Goal: Task Accomplishment & Management: Complete application form

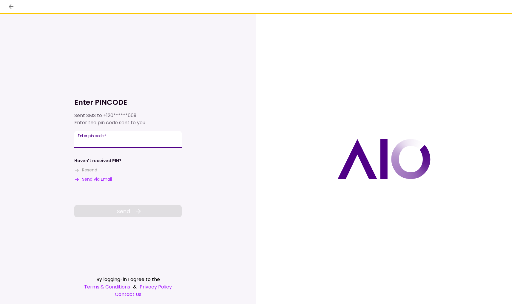
click at [171, 138] on input "Enter pin code   *" at bounding box center [127, 139] width 107 height 17
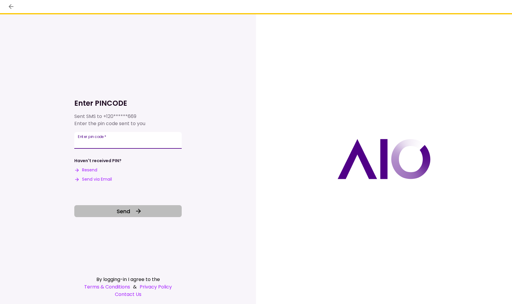
type input "******"
click at [132, 210] on button "Send" at bounding box center [127, 211] width 107 height 12
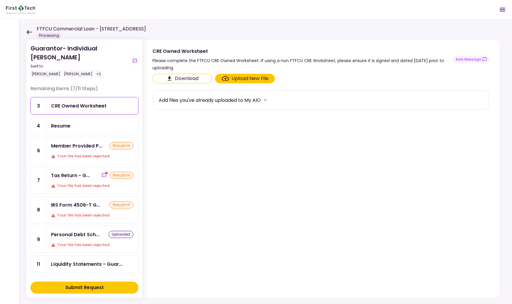
click at [81, 143] on div "Member Provided P... resubmit Your file has been rejected" at bounding box center [92, 150] width 92 height 27
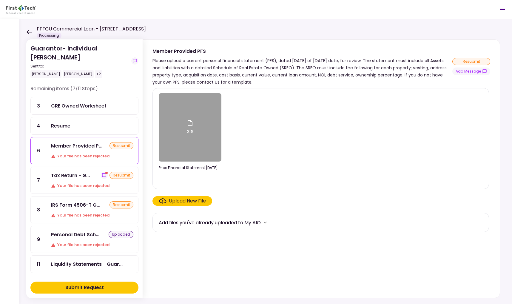
click at [198, 130] on div "xls" at bounding box center [190, 127] width 63 height 68
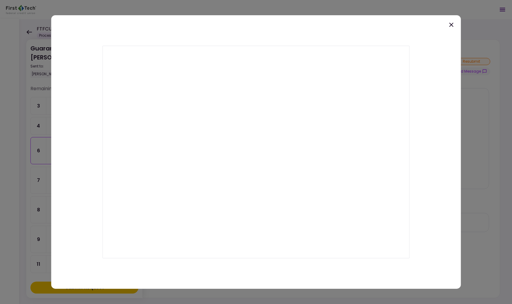
click at [451, 25] on icon at bounding box center [451, 25] width 4 height 4
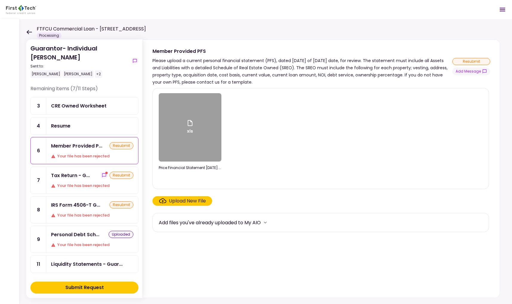
click at [242, 16] on header "FTFCU Commercial Loan - 1151-B Hospital Way Pocatello Processing 1 Messages New…" at bounding box center [256, 9] width 512 height 19
click at [87, 142] on div "Member Provided P..." at bounding box center [76, 145] width 51 height 7
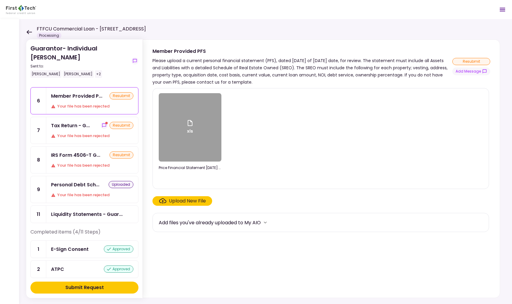
scroll to position [86, 0]
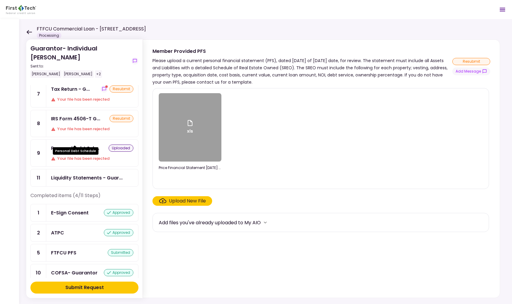
click at [78, 144] on div "Personal Debt Sch..." at bounding box center [75, 147] width 48 height 7
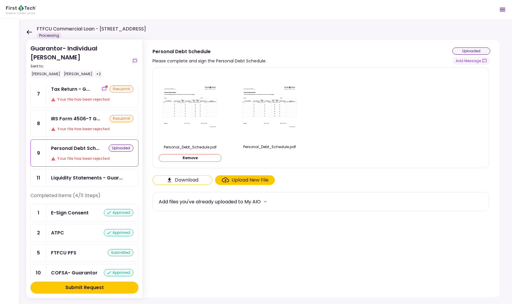
click at [187, 109] on img at bounding box center [190, 107] width 60 height 46
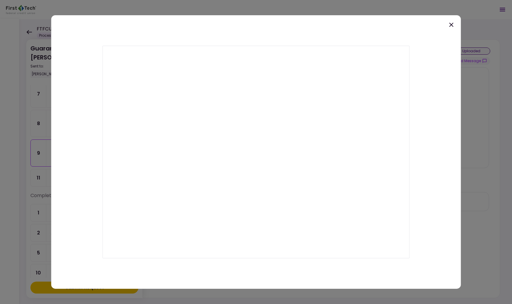
click at [451, 24] on icon at bounding box center [451, 24] width 7 height 7
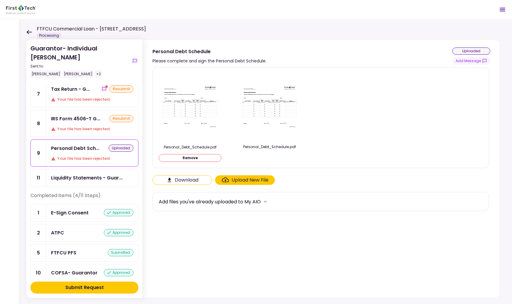
click at [194, 156] on button "Remove" at bounding box center [190, 158] width 63 height 8
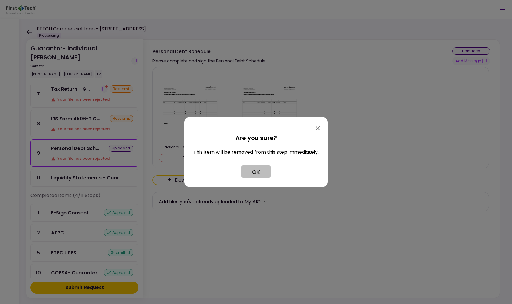
click at [256, 169] on button "OK" at bounding box center [256, 171] width 30 height 13
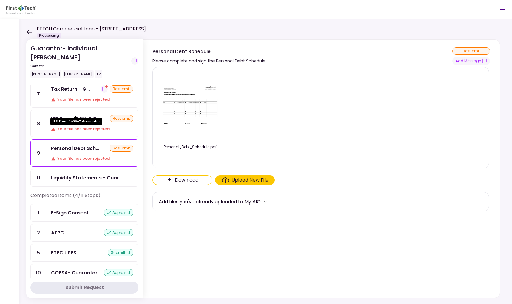
click at [75, 115] on div "IRS Form 4506-T G..." at bounding box center [75, 118] width 49 height 7
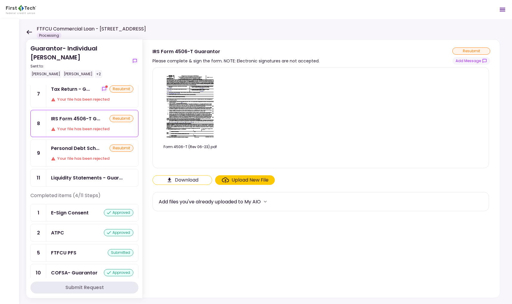
click at [196, 108] on img at bounding box center [190, 106] width 53 height 68
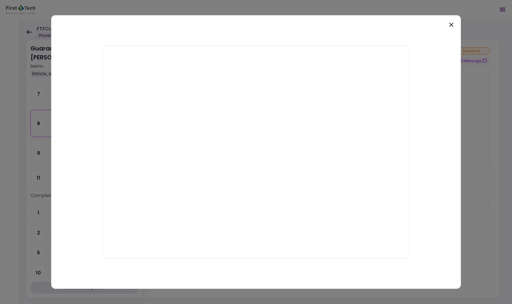
click at [41, 7] on div at bounding box center [256, 152] width 512 height 304
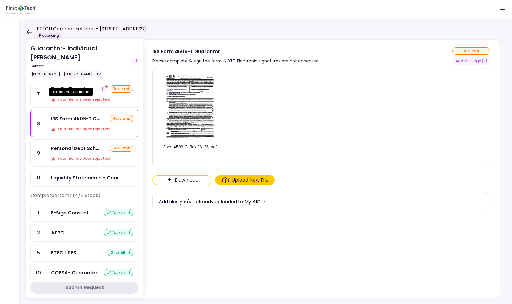
click at [70, 85] on div "Tax Return - G..." at bounding box center [70, 88] width 39 height 7
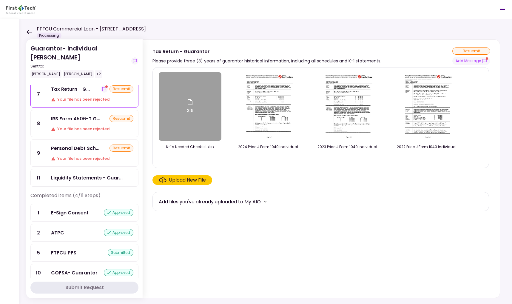
click at [281, 111] on img at bounding box center [269, 106] width 53 height 68
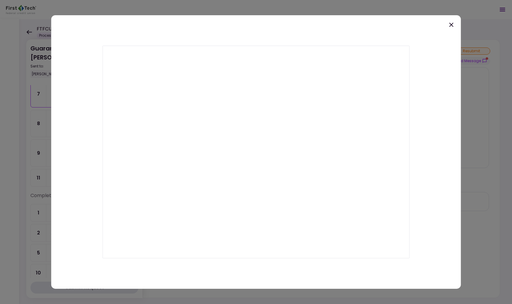
click at [450, 24] on icon at bounding box center [451, 24] width 7 height 7
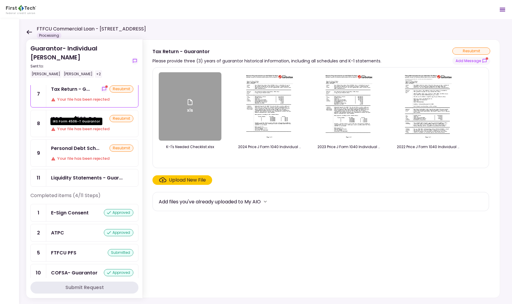
click at [81, 115] on div "IRS Form 4506-T G..." at bounding box center [75, 118] width 49 height 7
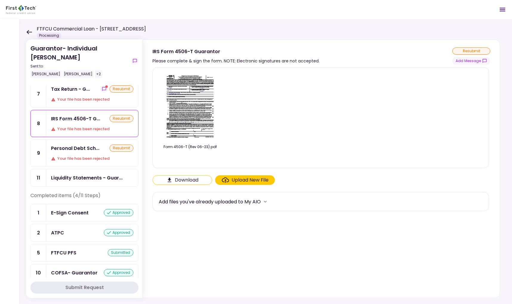
click at [198, 98] on img at bounding box center [190, 106] width 53 height 68
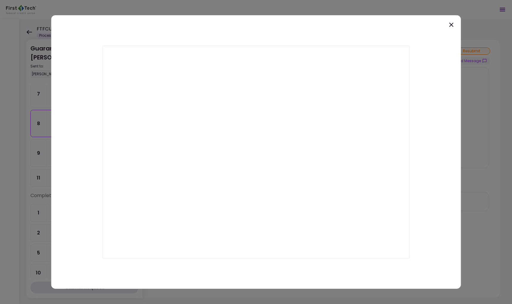
click at [452, 22] on icon at bounding box center [451, 24] width 7 height 7
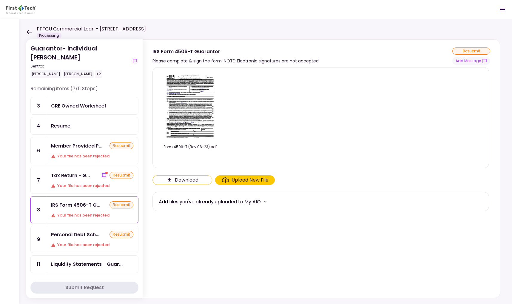
click at [73, 102] on div "CRE Owned Worksheet" at bounding box center [79, 105] width 56 height 7
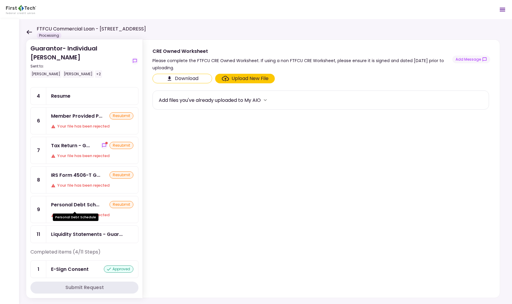
scroll to position [20, 0]
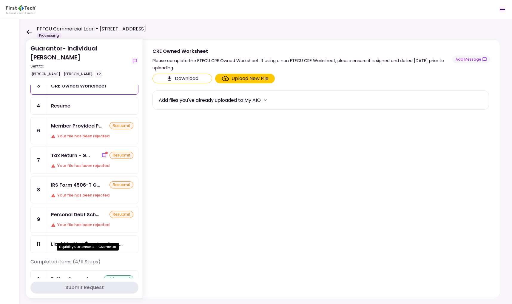
click at [79, 240] on div "Liquidity Statements - Guar..." at bounding box center [87, 243] width 72 height 7
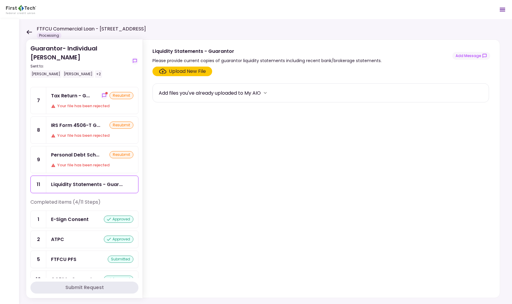
scroll to position [86, 0]
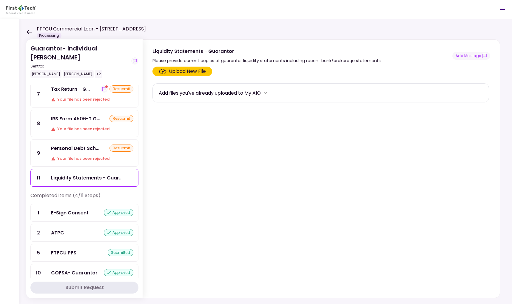
click at [387, 241] on section "Upload New File Add files you've already uploaded to My AIO" at bounding box center [322, 181] width 338 height 229
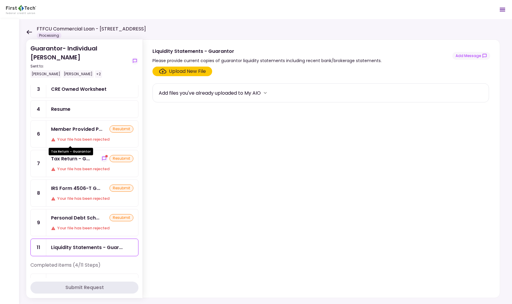
scroll to position [0, 0]
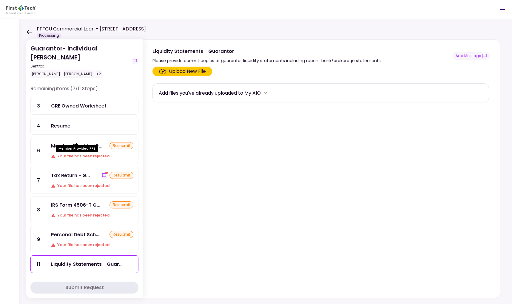
click at [88, 142] on div "Member Provided P..." at bounding box center [76, 145] width 51 height 7
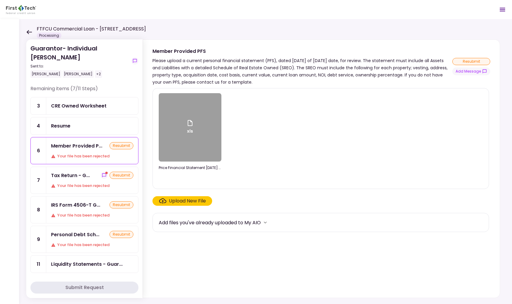
click at [202, 199] on div "Upload New File" at bounding box center [187, 200] width 37 height 7
click at [0, 0] on input "Upload New File" at bounding box center [0, 0] width 0 height 0
click at [182, 126] on div "xls" at bounding box center [190, 127] width 63 height 68
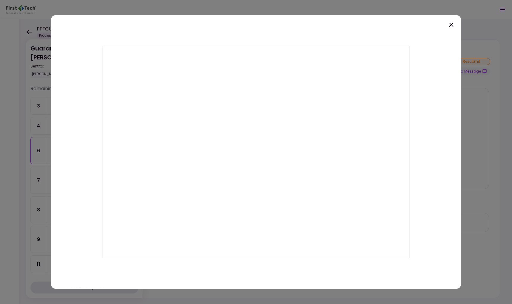
click at [450, 23] on icon at bounding box center [451, 24] width 7 height 7
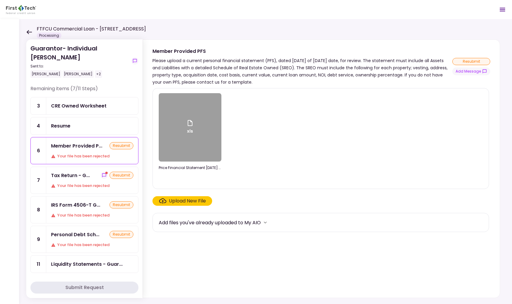
click at [59, 153] on div "Your file has been rejected" at bounding box center [92, 156] width 82 height 6
click at [90, 142] on div "Member Provided P..." at bounding box center [76, 145] width 51 height 7
click at [98, 153] on div "Your file has been rejected" at bounding box center [92, 156] width 82 height 6
click at [118, 142] on div "resubmit" at bounding box center [122, 145] width 24 height 7
click at [194, 129] on div "xls" at bounding box center [190, 127] width 63 height 68
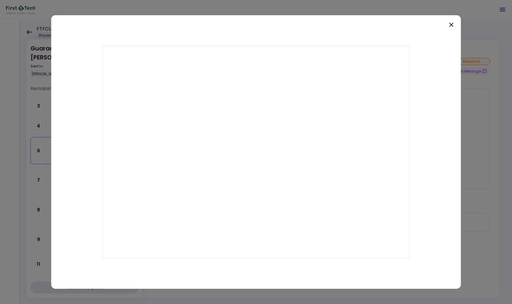
click at [450, 24] on icon at bounding box center [451, 24] width 7 height 7
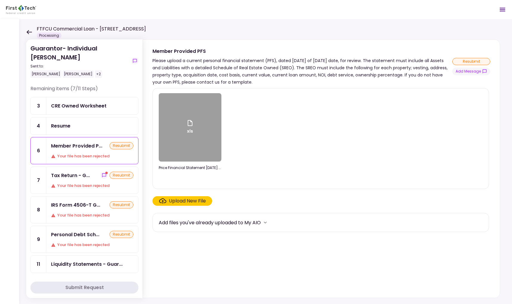
click at [72, 102] on div "CRE Owned Worksheet" at bounding box center [79, 105] width 56 height 7
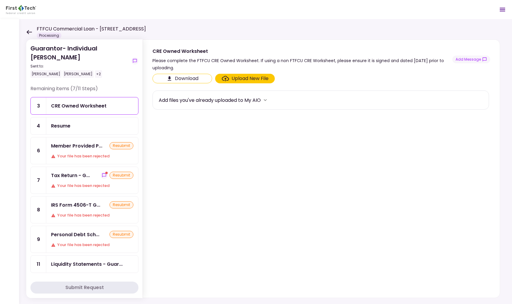
click at [237, 77] on div "Upload New File" at bounding box center [250, 78] width 37 height 7
click at [0, 0] on input "Upload New File" at bounding box center [0, 0] width 0 height 0
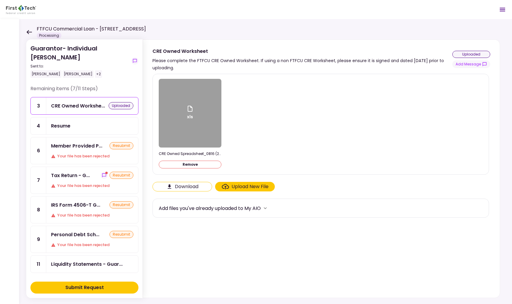
click at [197, 119] on div "xls" at bounding box center [190, 113] width 63 height 69
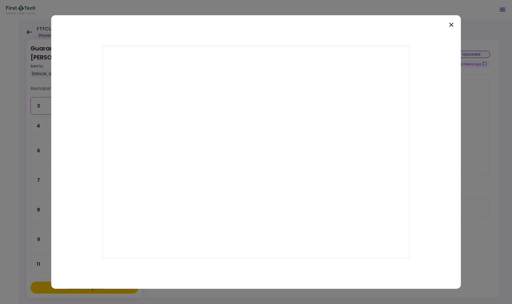
click at [451, 22] on icon at bounding box center [451, 24] width 7 height 7
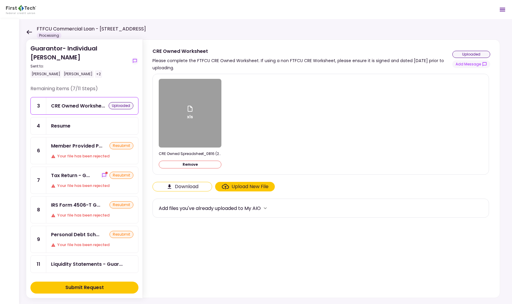
click at [247, 183] on div "Upload New File" at bounding box center [250, 186] width 37 height 7
click at [0, 0] on input "Upload New File" at bounding box center [0, 0] width 0 height 0
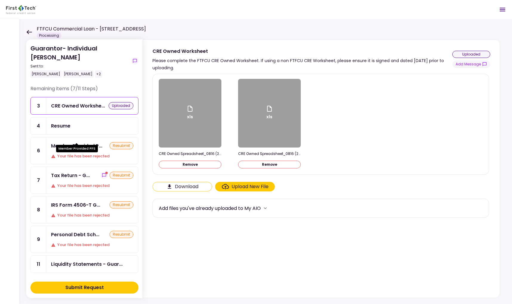
click at [95, 142] on div "Member Provided P..." at bounding box center [76, 145] width 51 height 7
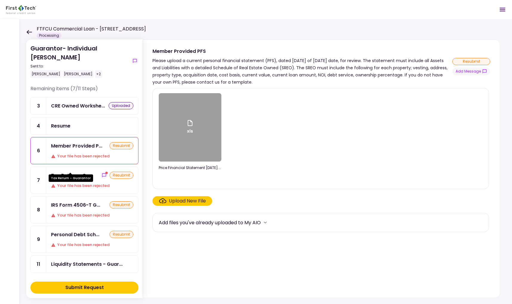
click at [76, 172] on div "Tax Return - G..." at bounding box center [70, 175] width 39 height 7
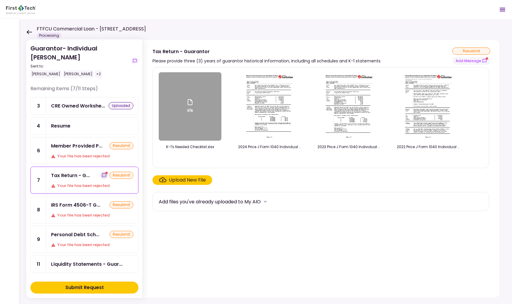
click at [104, 173] on icon "show-messages" at bounding box center [104, 175] width 4 height 4
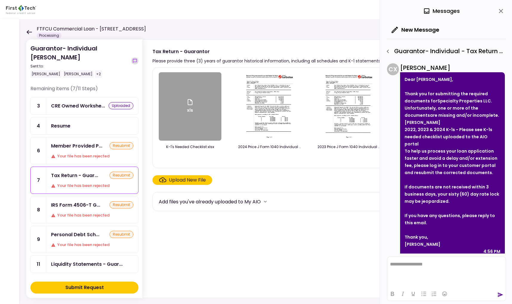
click at [136, 57] on button "show-messages" at bounding box center [134, 60] width 7 height 7
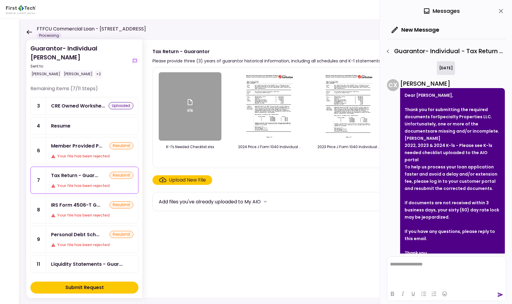
scroll to position [16, 0]
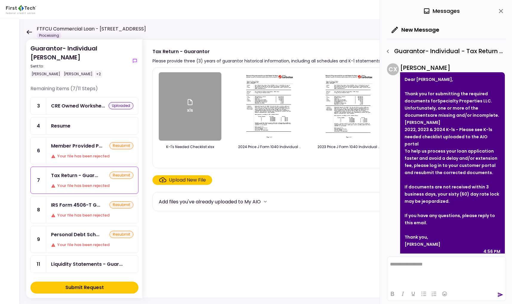
click at [445, 261] on html "**********" at bounding box center [446, 264] width 118 height 15
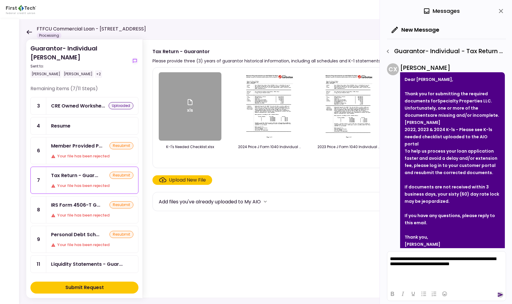
click at [503, 293] on icon "send" at bounding box center [501, 295] width 6 height 6
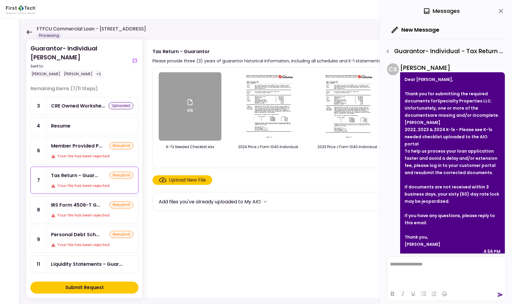
scroll to position [90, 0]
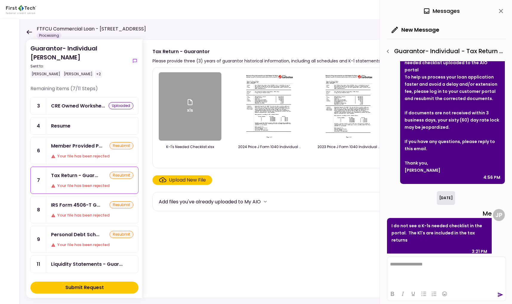
click at [205, 121] on div "xls" at bounding box center [190, 106] width 63 height 68
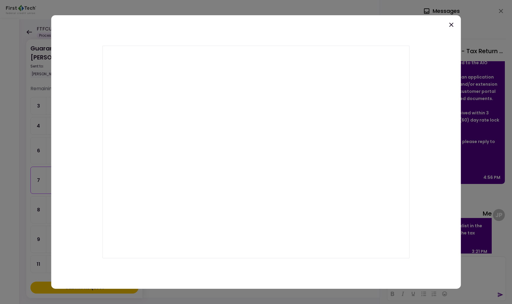
click at [450, 23] on icon at bounding box center [451, 25] width 4 height 4
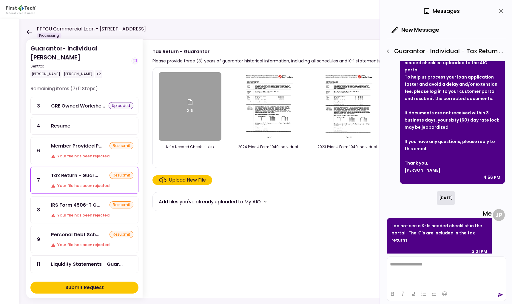
click at [442, 234] on p "I do not see a K-1s needed checklist in the portal. The K1's are included in th…" at bounding box center [440, 232] width 96 height 21
click at [440, 268] on html "**********" at bounding box center [446, 264] width 118 height 15
click at [502, 294] on icon "send" at bounding box center [501, 295] width 6 height 6
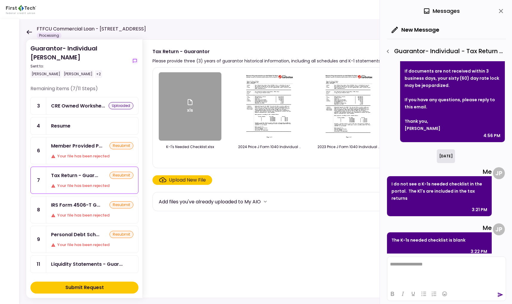
click at [276, 120] on img at bounding box center [269, 106] width 53 height 68
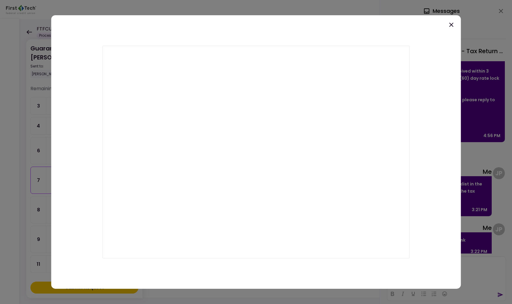
click at [451, 24] on icon at bounding box center [451, 25] width 4 height 4
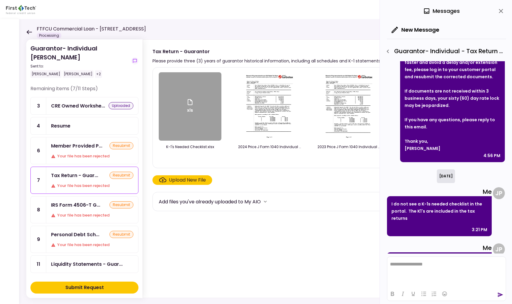
scroll to position [102, 0]
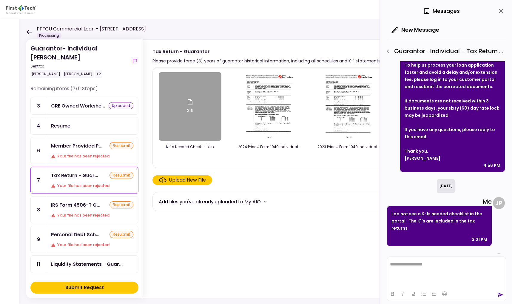
click at [176, 179] on div "Upload New File" at bounding box center [187, 179] width 37 height 7
click at [0, 0] on input "Upload New File" at bounding box center [0, 0] width 0 height 0
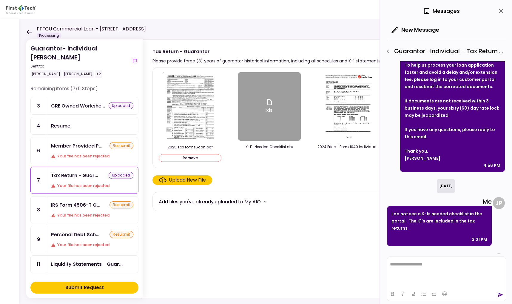
click at [91, 200] on div "IRS Form 4506-T G... resubmit Your file has been rejected" at bounding box center [92, 209] width 92 height 27
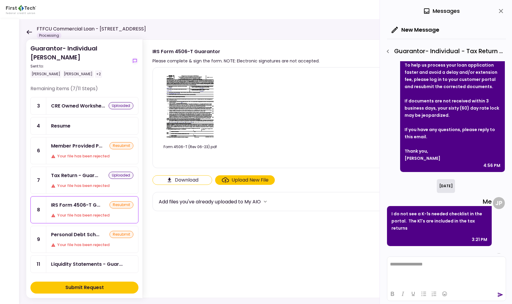
click at [232, 178] on div "Upload New File" at bounding box center [250, 179] width 37 height 7
click at [0, 0] on input "Upload New File" at bounding box center [0, 0] width 0 height 0
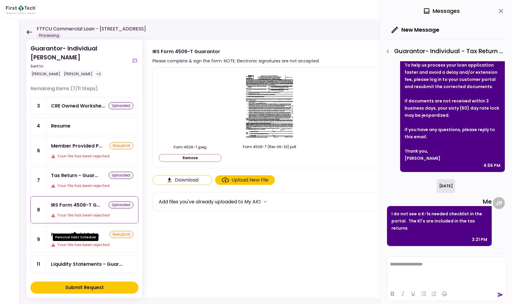
click at [91, 231] on div "Personal Debt Sch..." at bounding box center [75, 234] width 48 height 7
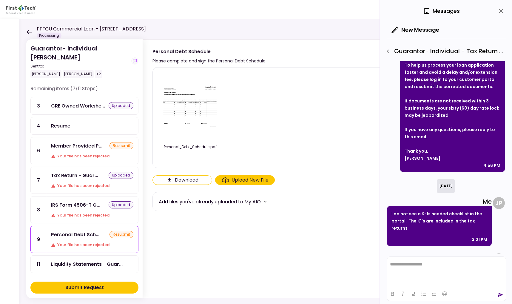
click at [115, 231] on div "resubmit" at bounding box center [122, 234] width 24 height 7
click at [253, 179] on div "Upload New File" at bounding box center [250, 179] width 37 height 7
click at [0, 0] on input "Upload New File" at bounding box center [0, 0] width 0 height 0
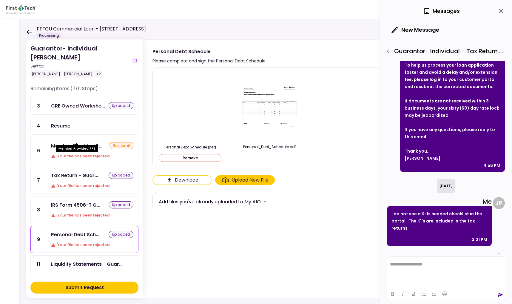
click at [93, 142] on div "Member Provided P..." at bounding box center [76, 145] width 51 height 7
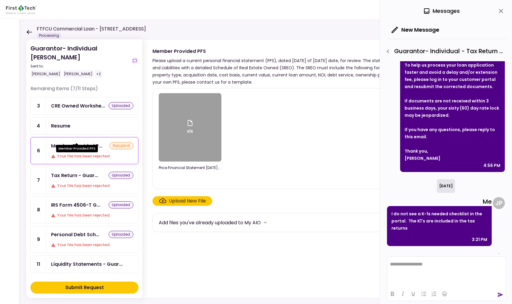
click at [93, 142] on div "Member Provided P..." at bounding box center [76, 145] width 51 height 7
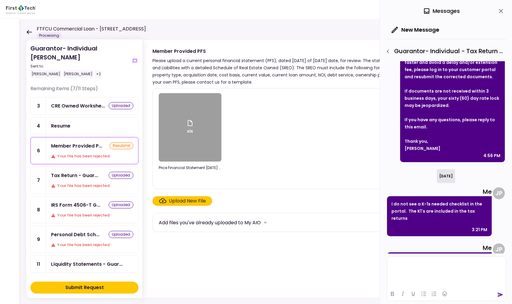
scroll to position [132, 0]
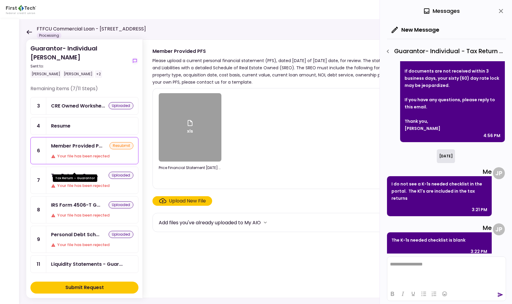
click at [72, 172] on div "Tax Return - Guar..." at bounding box center [74, 175] width 47 height 7
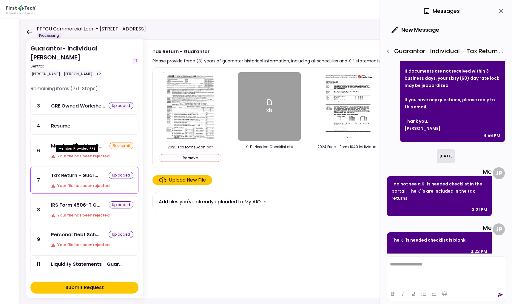
click at [84, 142] on div "Member Provided P..." at bounding box center [76, 145] width 51 height 7
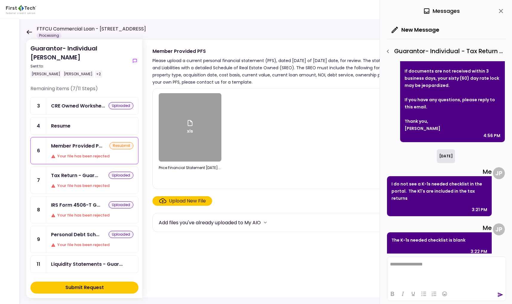
click at [186, 121] on div "xls" at bounding box center [190, 127] width 63 height 68
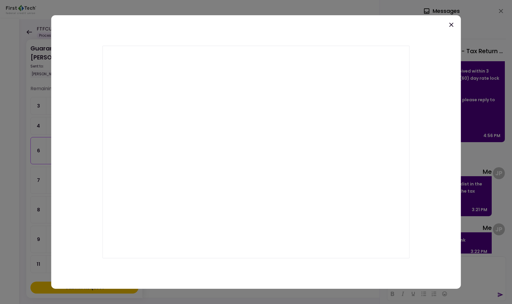
click at [452, 24] on icon at bounding box center [451, 25] width 4 height 4
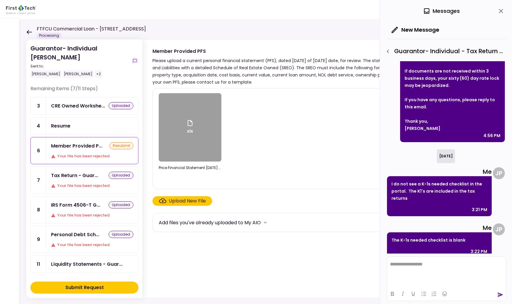
click at [181, 199] on div "Upload New File" at bounding box center [187, 200] width 37 height 7
click at [0, 0] on input "Upload New File" at bounding box center [0, 0] width 0 height 0
